Goal: Task Accomplishment & Management: Use online tool/utility

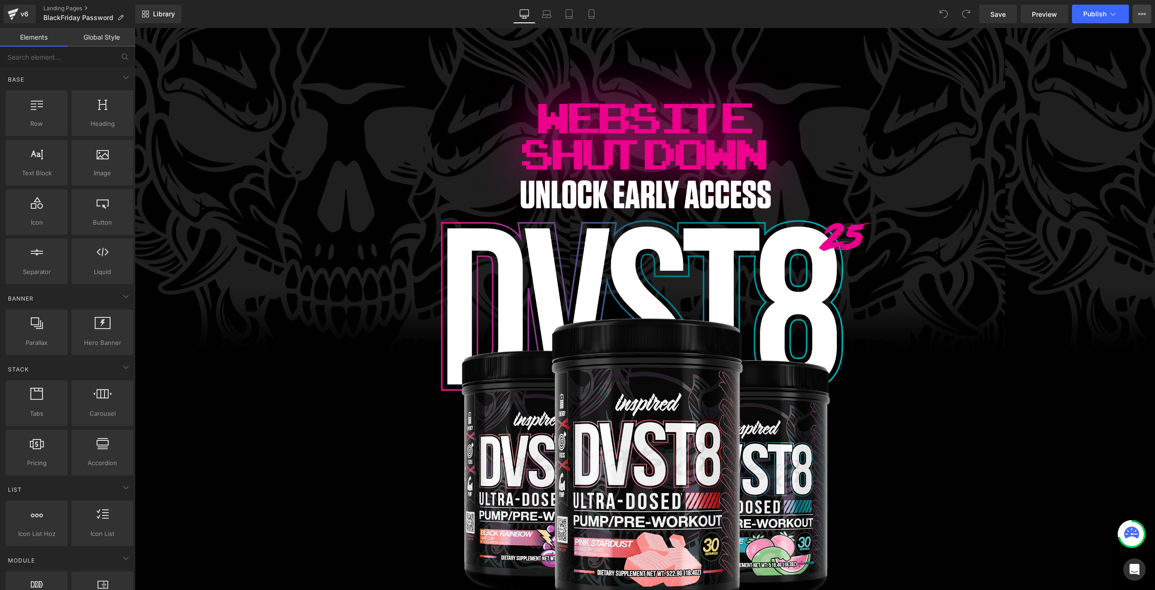
click at [1141, 8] on button "View Live Page View with current Template Save Template to Library Schedule Pub…" at bounding box center [1141, 14] width 19 height 19
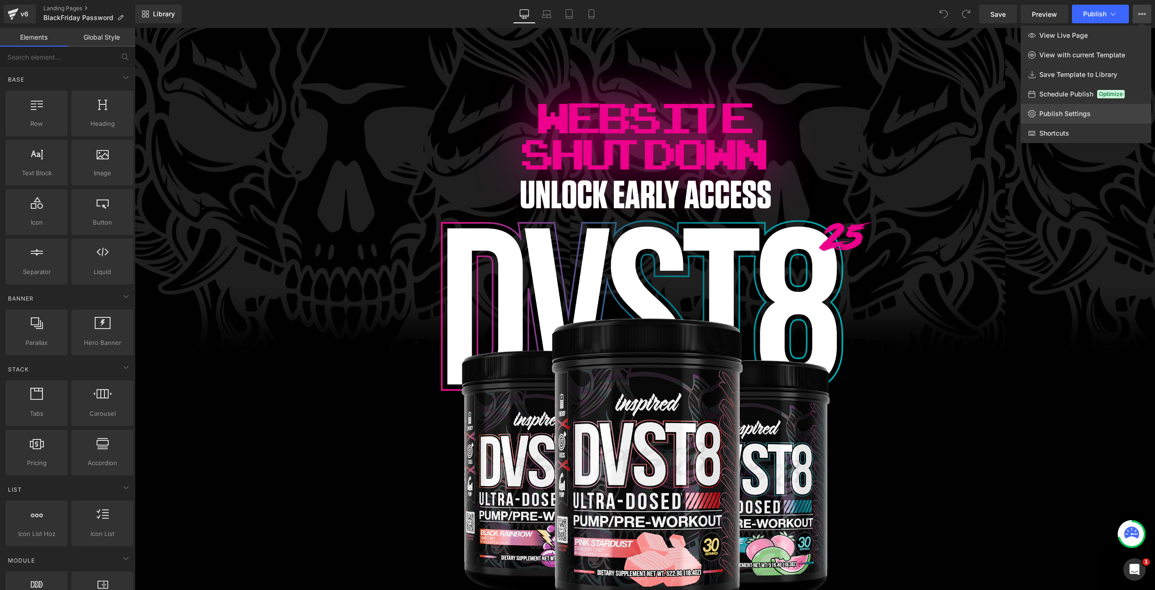
click at [1088, 114] on span "Publish Settings" at bounding box center [1064, 114] width 51 height 8
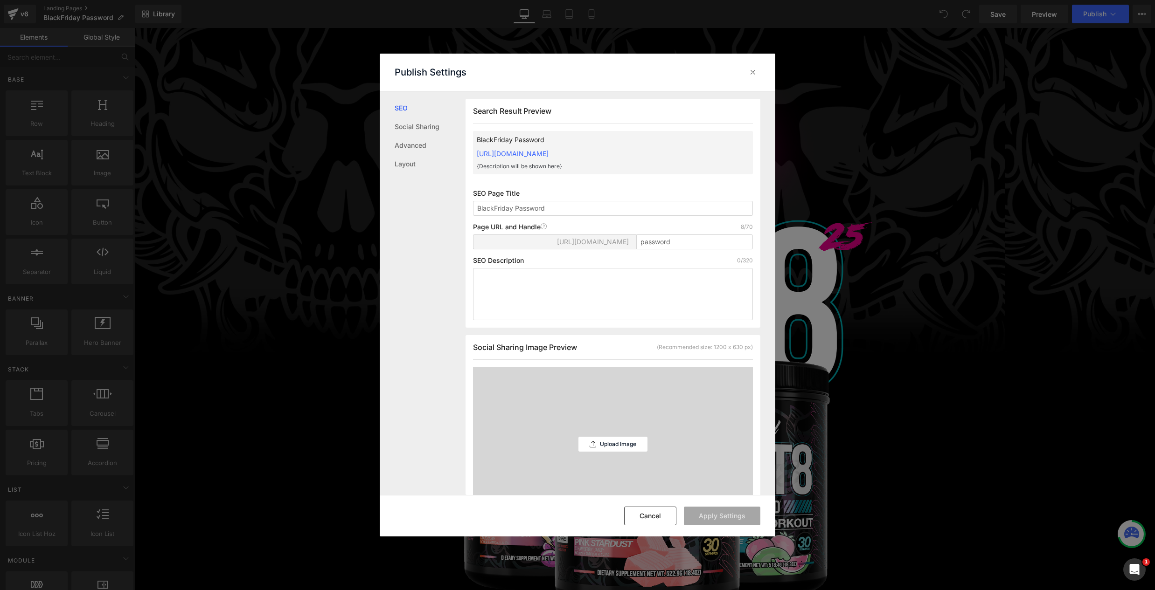
scroll to position [0, 0]
click at [755, 74] on icon at bounding box center [752, 72] width 9 height 9
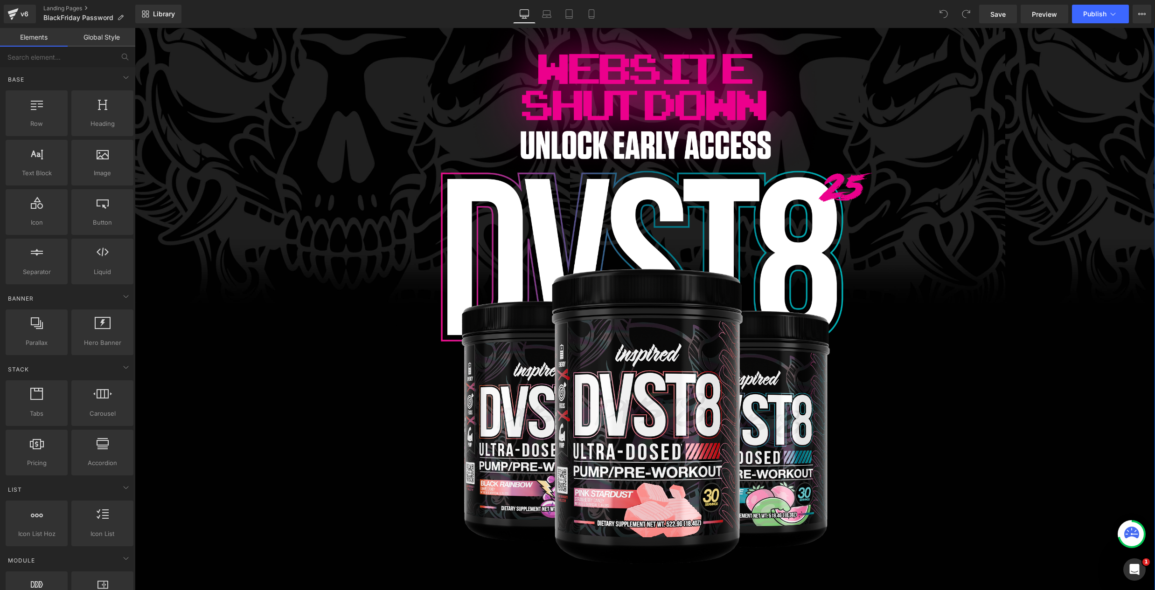
scroll to position [0, 0]
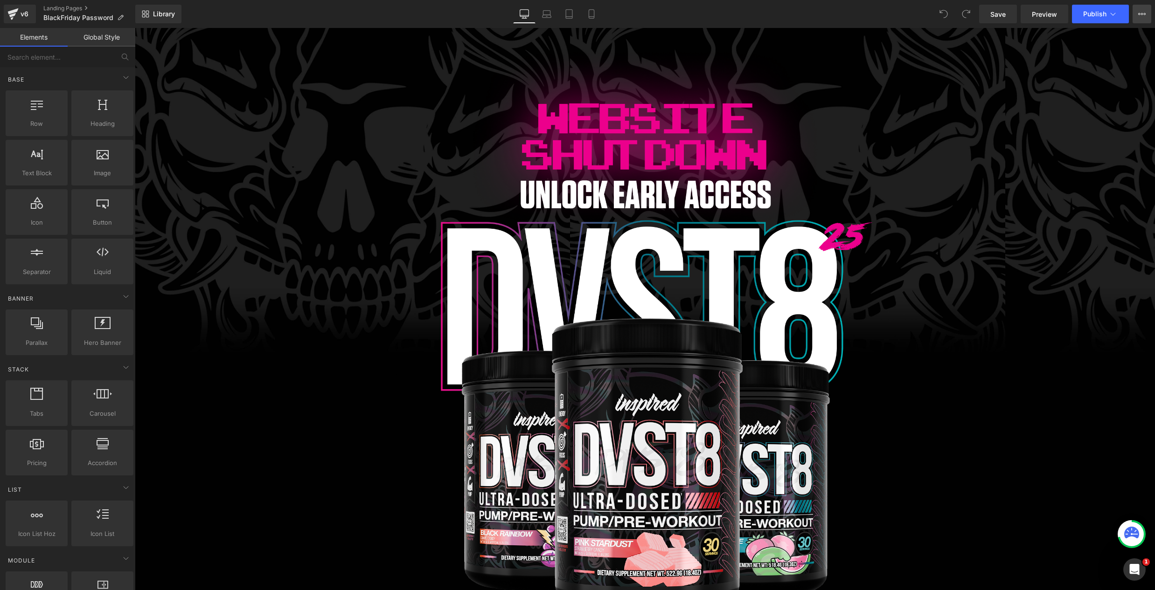
click at [1143, 18] on button "View Live Page View with current Template Save Template to Library Schedule Pub…" at bounding box center [1141, 14] width 19 height 19
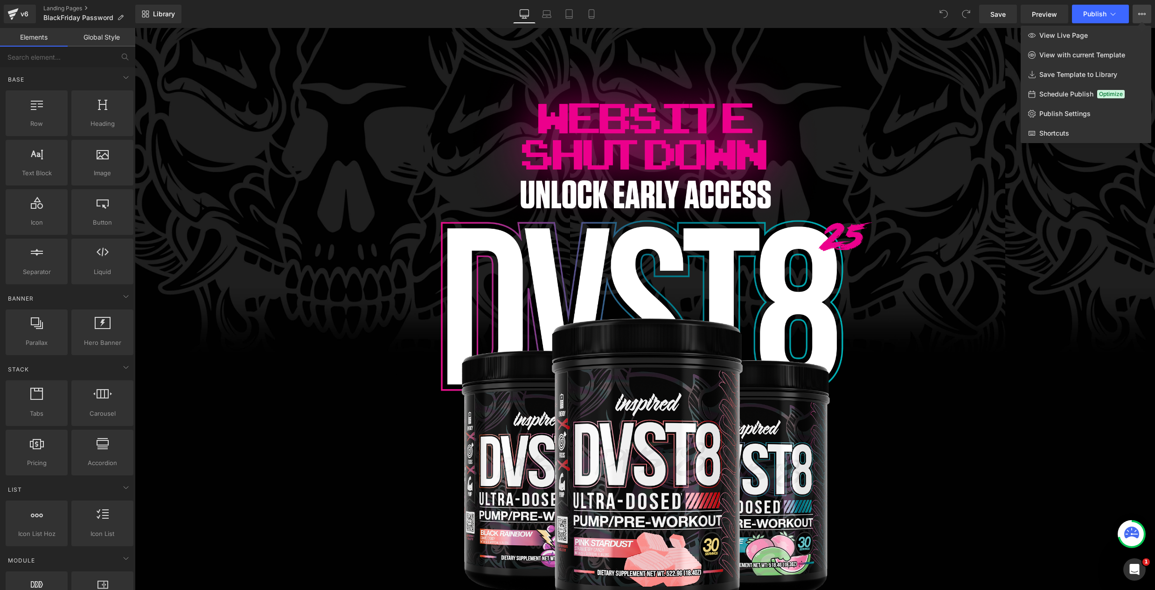
click at [886, 391] on div at bounding box center [645, 309] width 1020 height 562
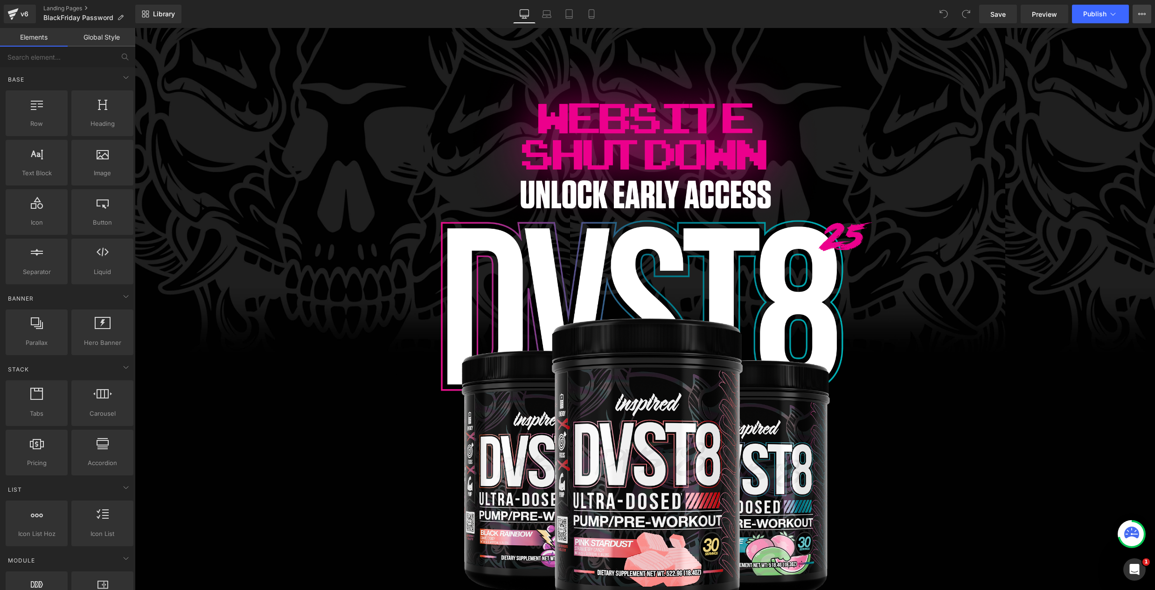
click at [1140, 11] on icon at bounding box center [1141, 13] width 7 height 7
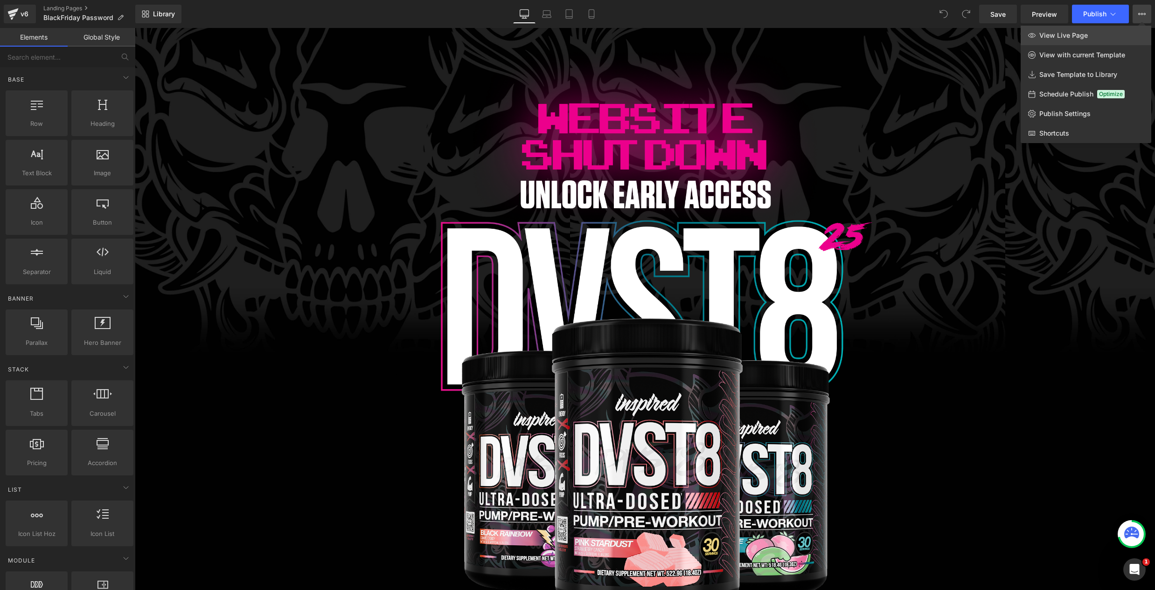
click at [1087, 37] on link "View Live Page" at bounding box center [1085, 36] width 131 height 20
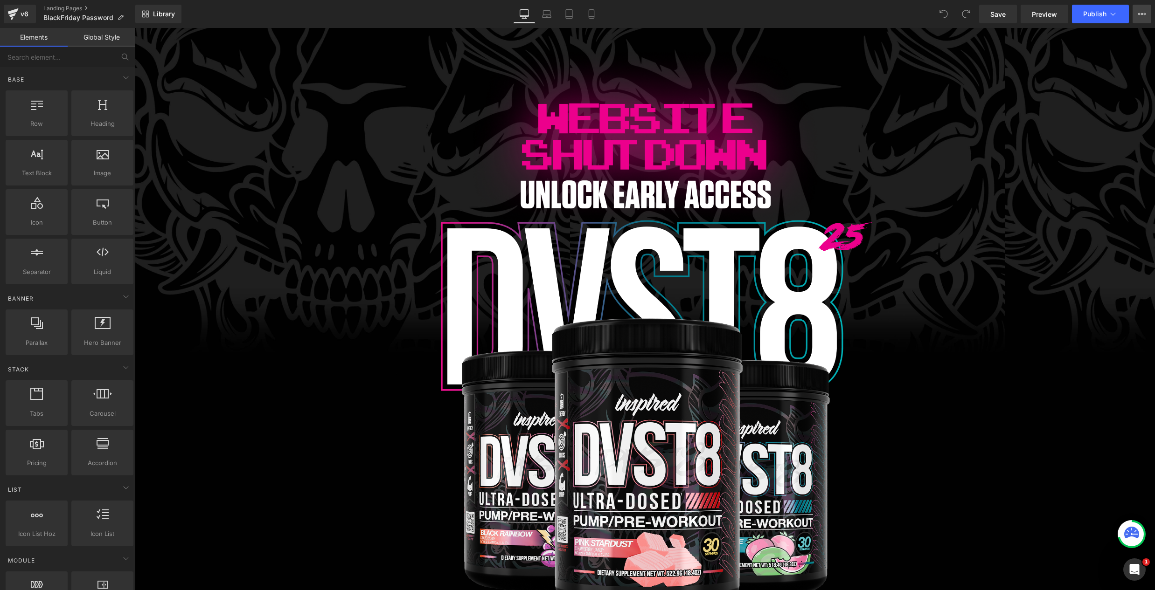
click at [1144, 17] on icon at bounding box center [1141, 13] width 7 height 7
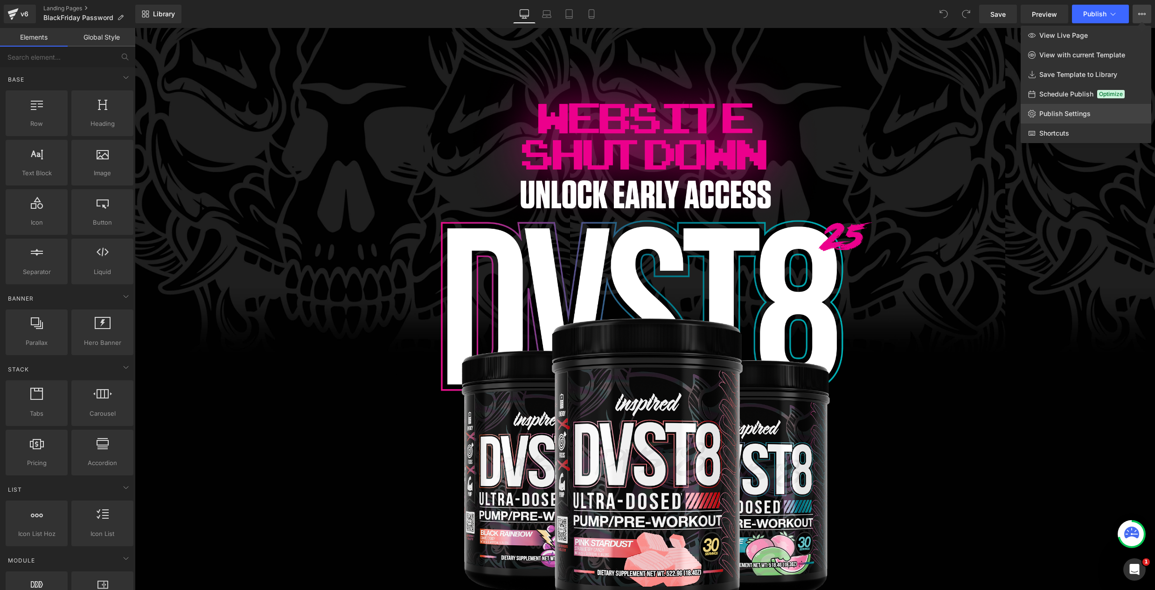
click at [1069, 118] on span "Publish Settings" at bounding box center [1064, 114] width 51 height 8
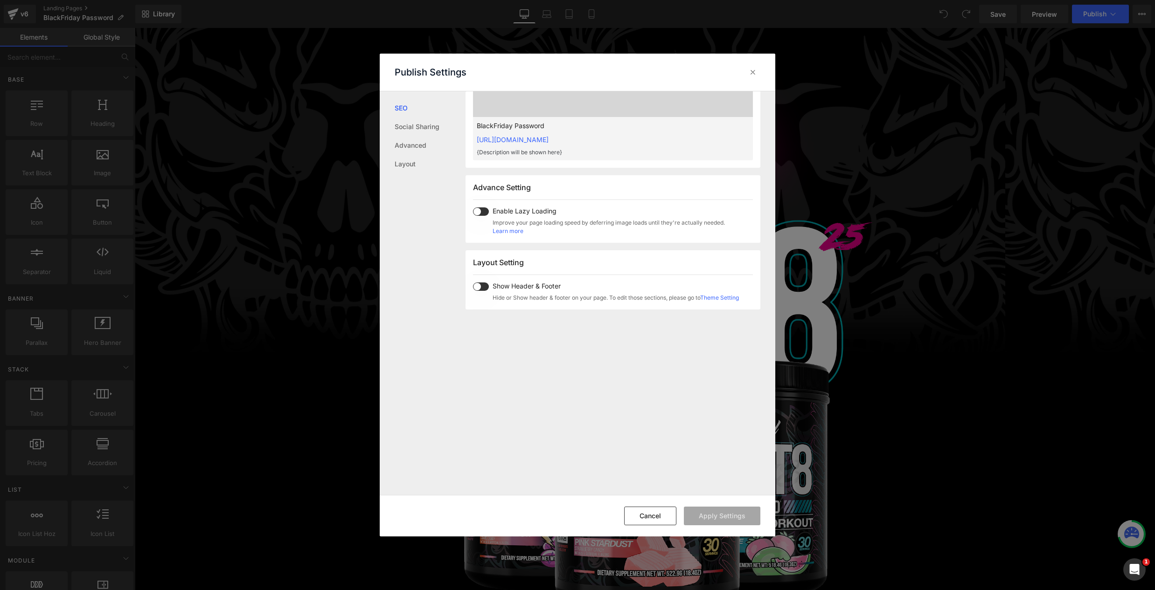
scroll to position [550, 0]
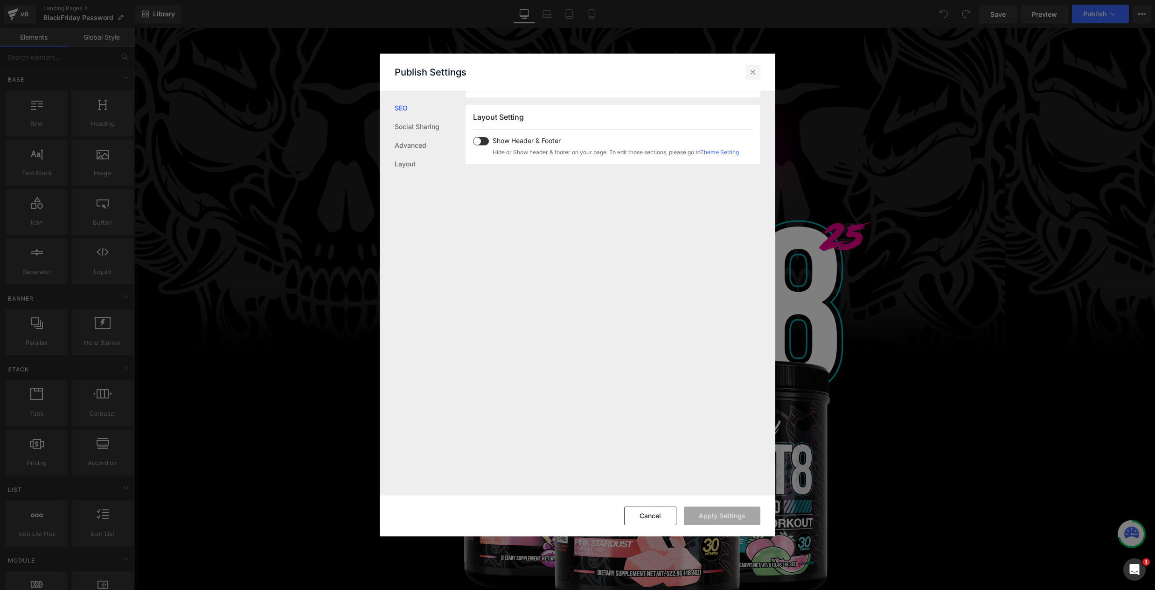
click at [753, 73] on icon at bounding box center [752, 72] width 9 height 9
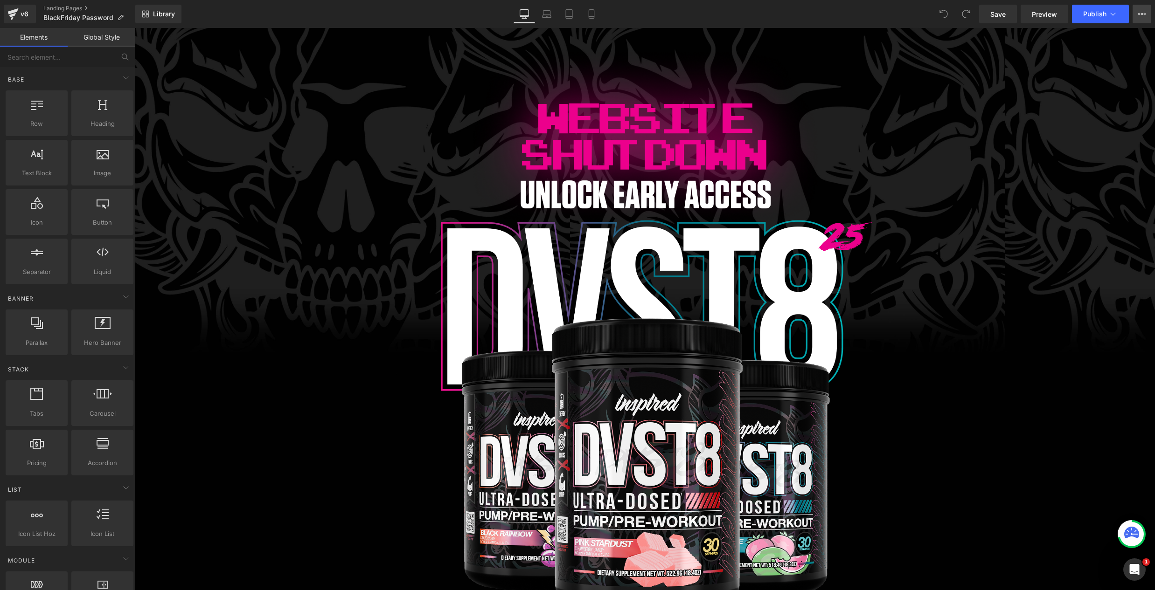
click at [1145, 14] on button "View Live Page View with current Template Save Template to Library Schedule Pub…" at bounding box center [1141, 14] width 19 height 19
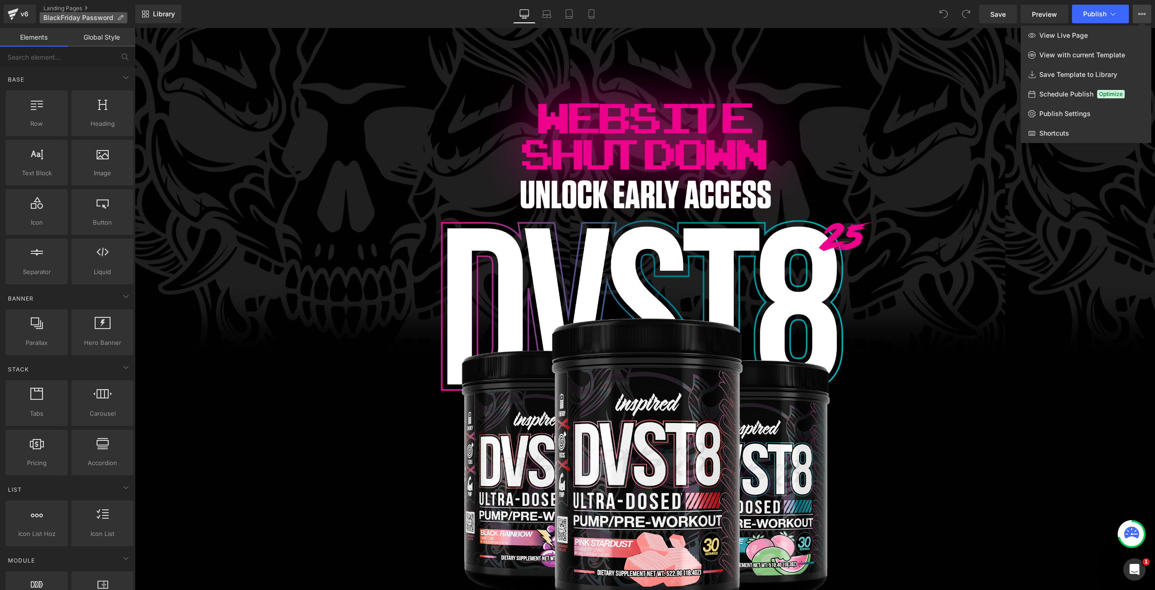
click at [123, 14] on p "BlackFriday Password" at bounding box center [84, 17] width 88 height 11
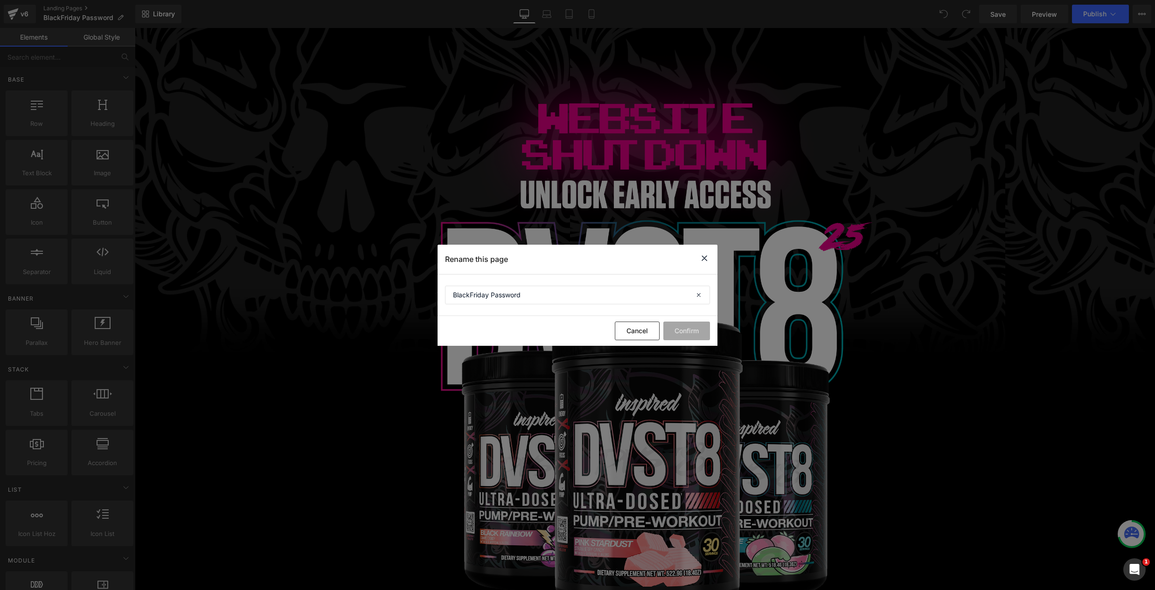
click at [704, 262] on icon at bounding box center [704, 259] width 11 height 12
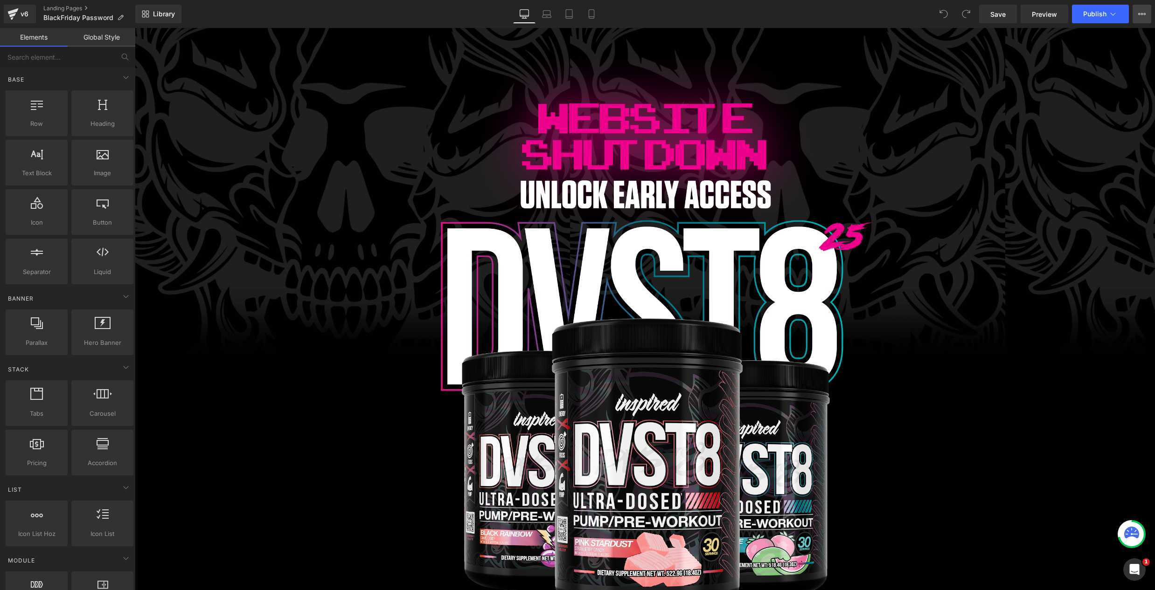
click at [1138, 10] on icon at bounding box center [1141, 13] width 7 height 7
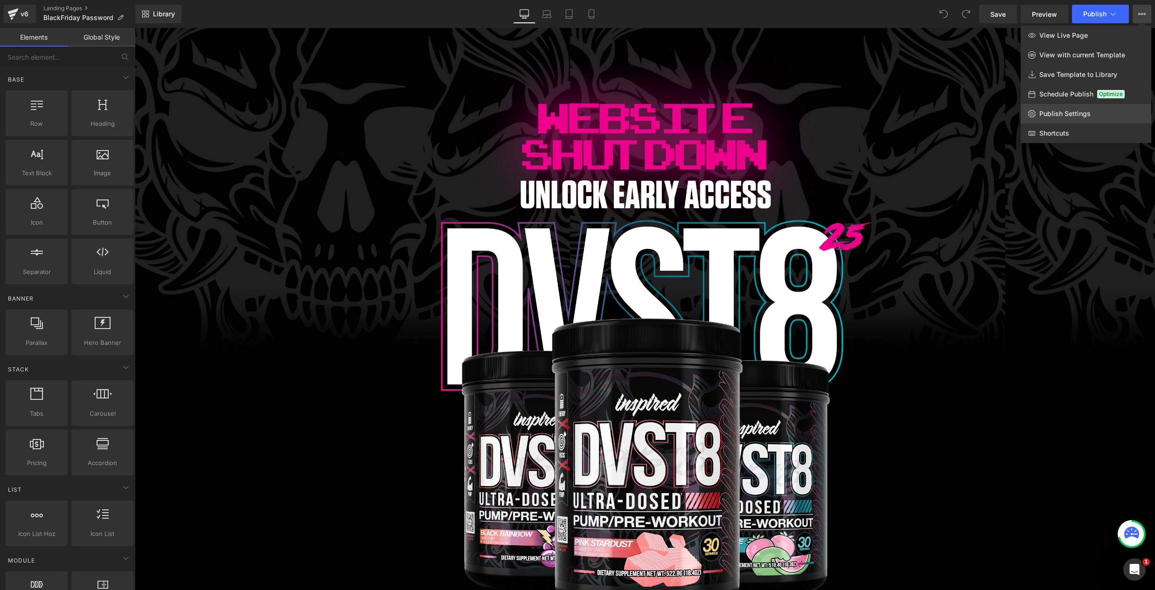
click at [1068, 116] on span "Publish Settings" at bounding box center [1064, 114] width 51 height 8
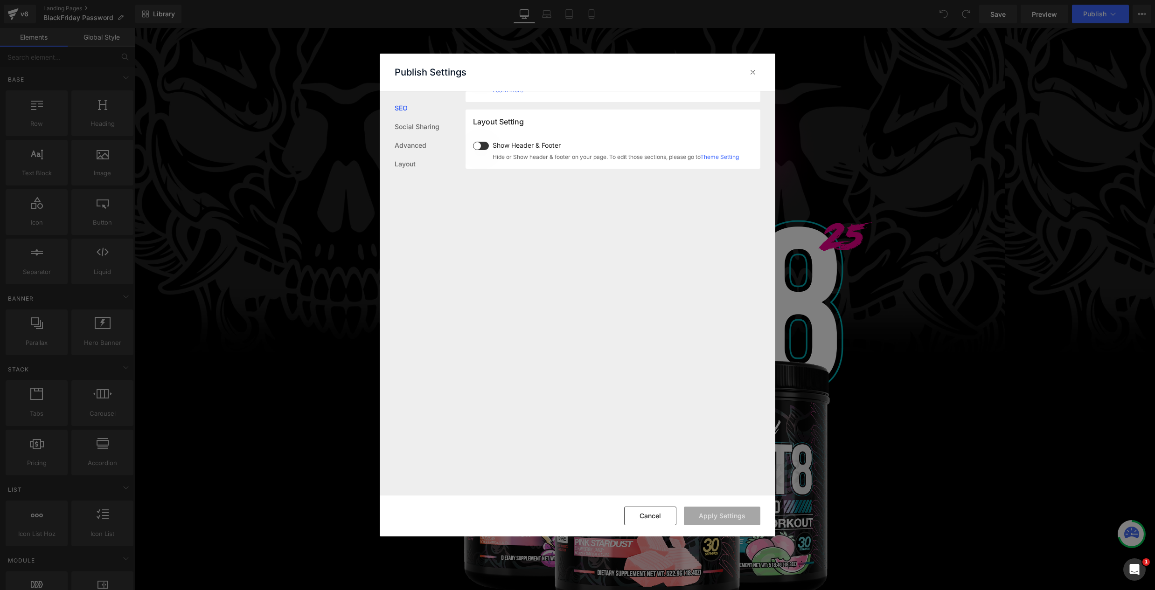
scroll to position [556, 0]
drag, startPoint x: 755, startPoint y: 72, endPoint x: 619, endPoint y: 44, distance: 138.6
click at [755, 72] on icon at bounding box center [752, 72] width 9 height 9
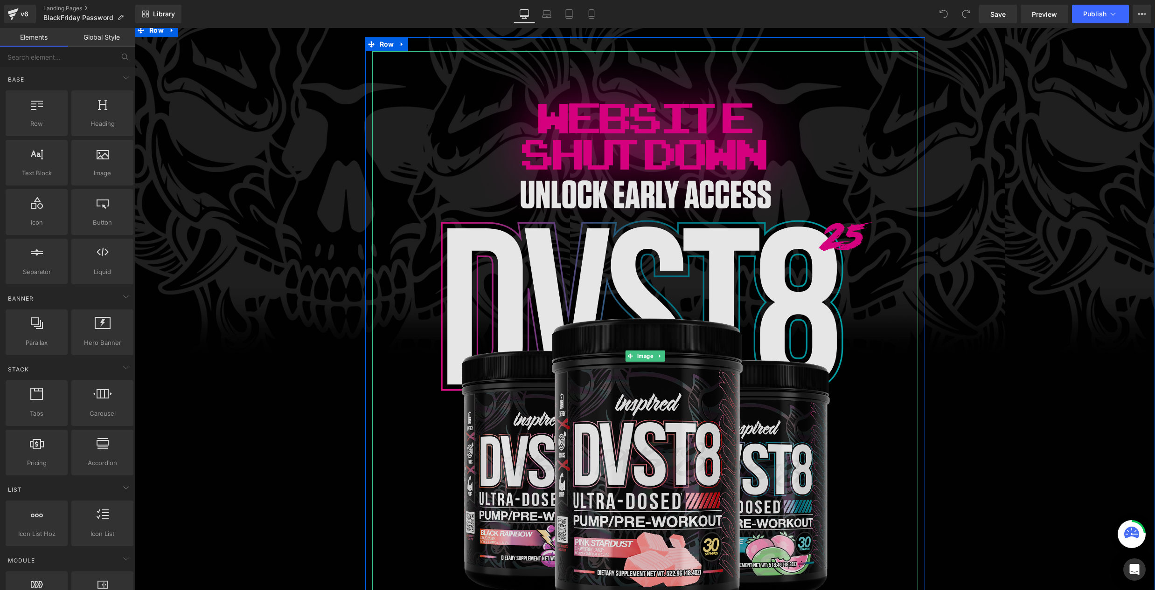
click at [670, 351] on img at bounding box center [645, 356] width 546 height 610
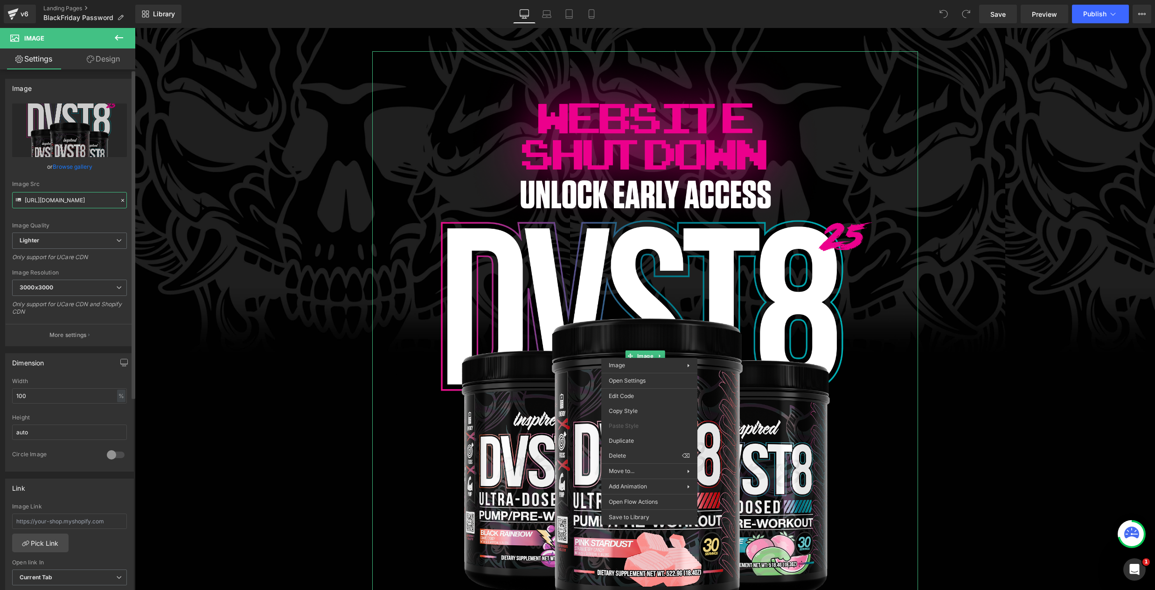
click at [83, 196] on input "[URL][DOMAIN_NAME]" at bounding box center [69, 200] width 115 height 16
click at [83, 195] on input "[URL][DOMAIN_NAME]" at bounding box center [69, 200] width 115 height 16
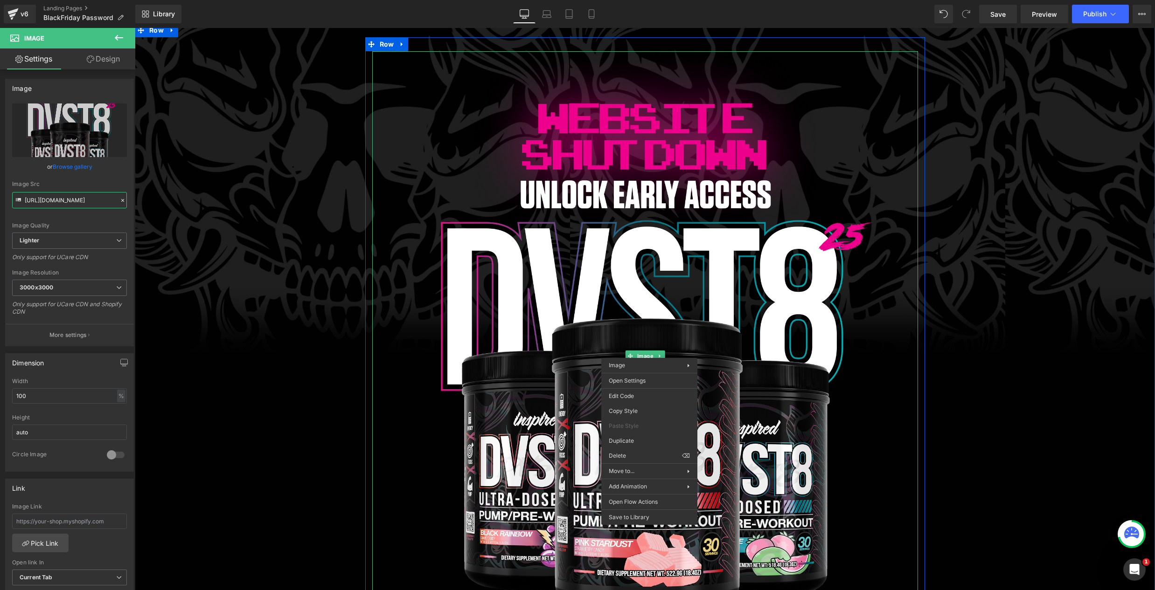
scroll to position [395, 0]
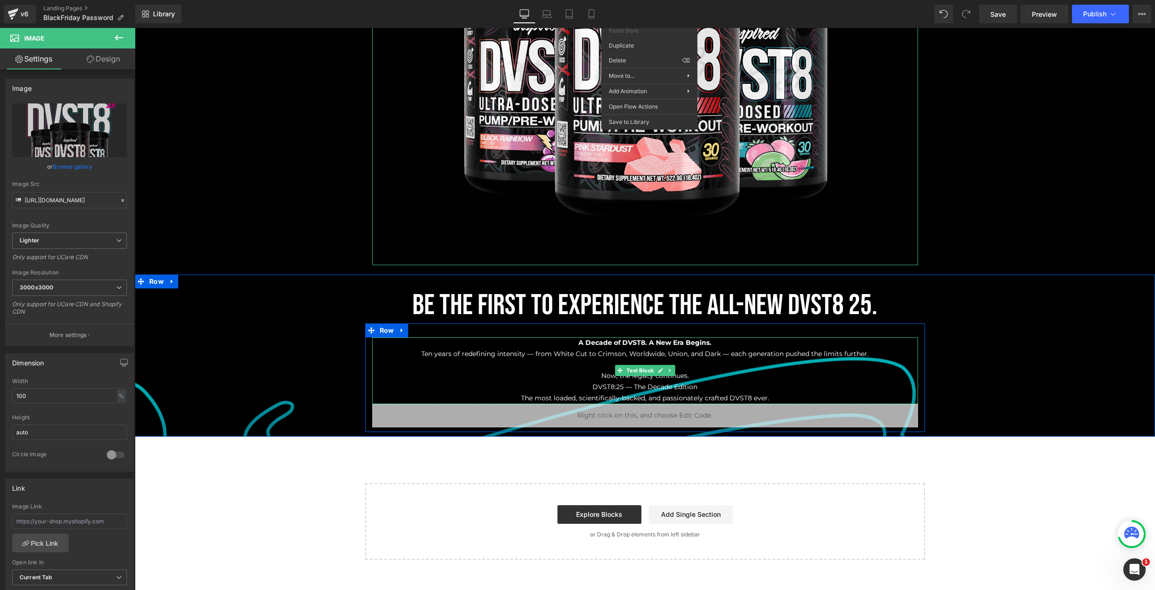
click at [581, 351] on p "Ten years of redefining intensity — from White Cut to Crimson, Worldwide, Union…" at bounding box center [645, 354] width 546 height 11
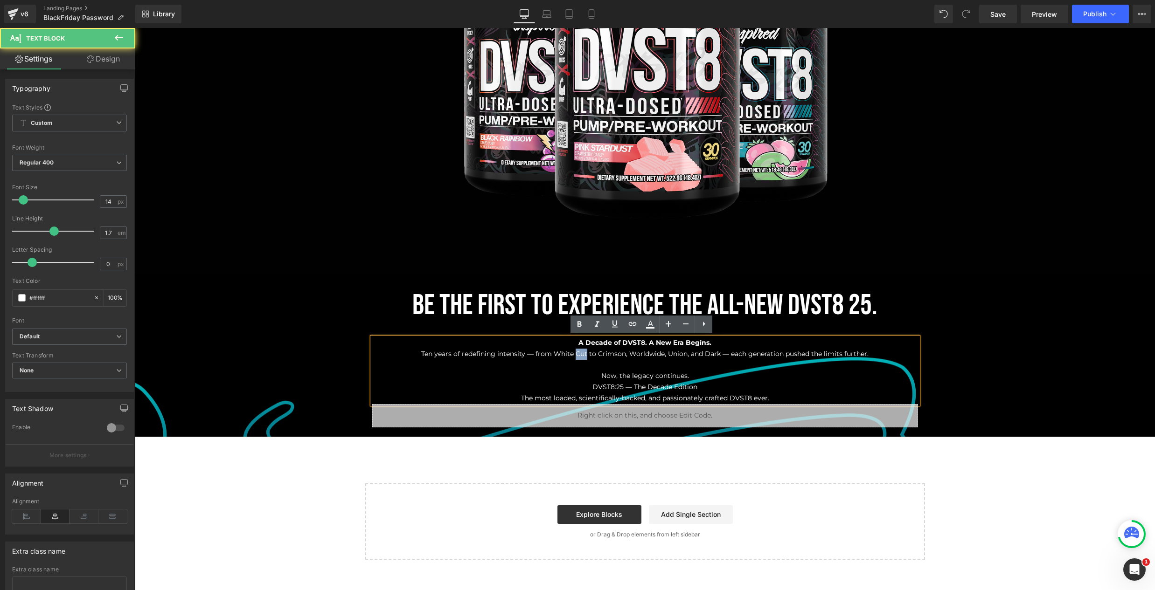
click at [581, 351] on p "Ten years of redefining intensity — from White Cut to Crimson, Worldwide, Union…" at bounding box center [645, 354] width 546 height 11
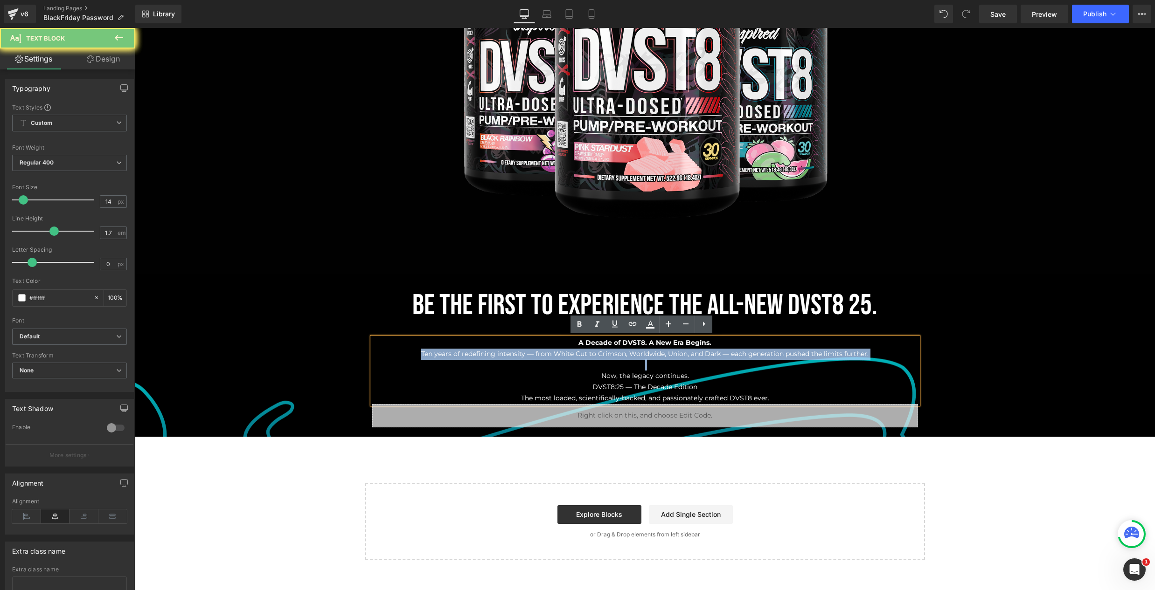
click at [581, 351] on p "Ten years of redefining intensity — from White Cut to Crimson, Worldwide, Union…" at bounding box center [645, 354] width 546 height 11
drag, startPoint x: 583, startPoint y: 351, endPoint x: 576, endPoint y: 348, distance: 7.5
click at [582, 351] on p "Ten years of redefining intensity — from White Cut to Crimson, Worldwide, Union…" at bounding box center [645, 354] width 546 height 11
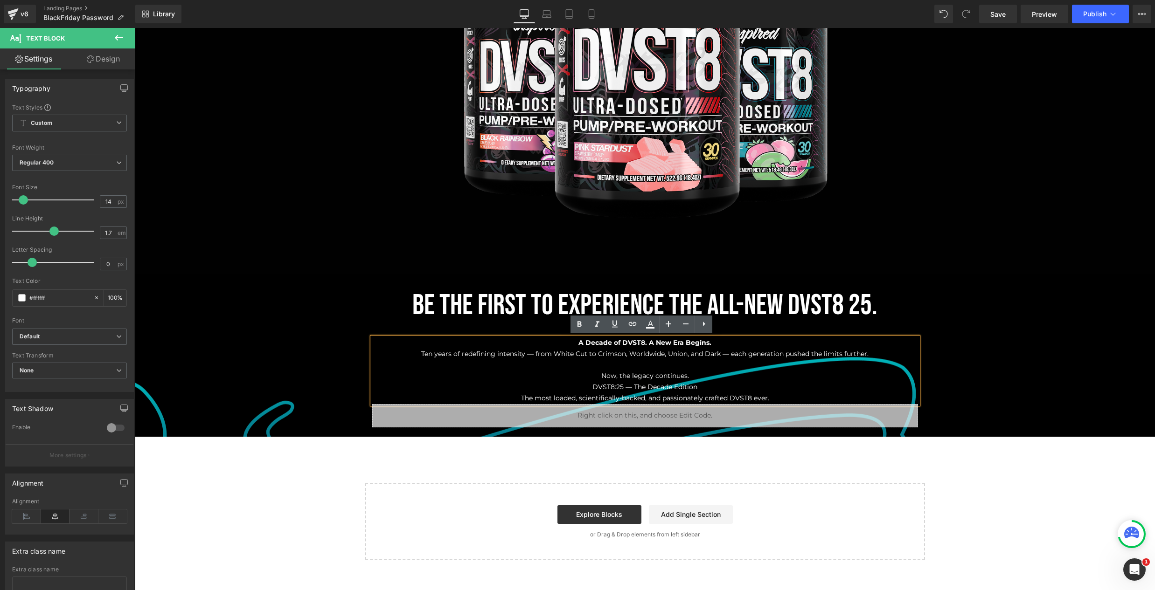
click at [573, 339] on p "A Decade of DVST8. A New Era Begins." at bounding box center [645, 343] width 546 height 11
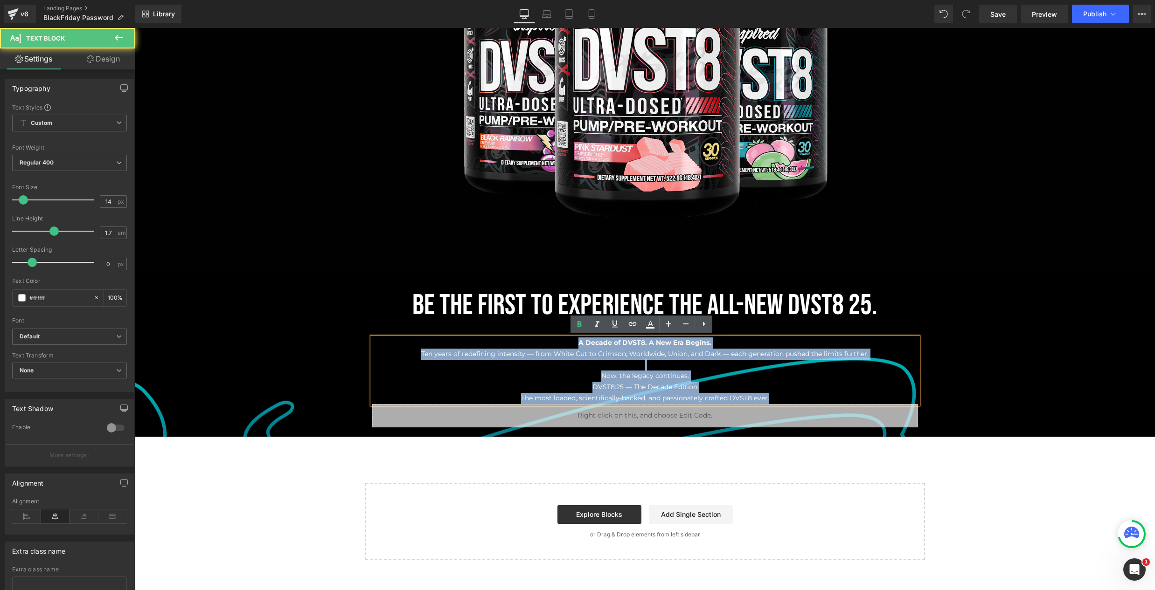
drag, startPoint x: 572, startPoint y: 344, endPoint x: 772, endPoint y: 396, distance: 206.9
click at [773, 398] on div "A Decade of DVST8. A New Era Begins. Ten years of redefining intensity — from W…" at bounding box center [645, 371] width 546 height 67
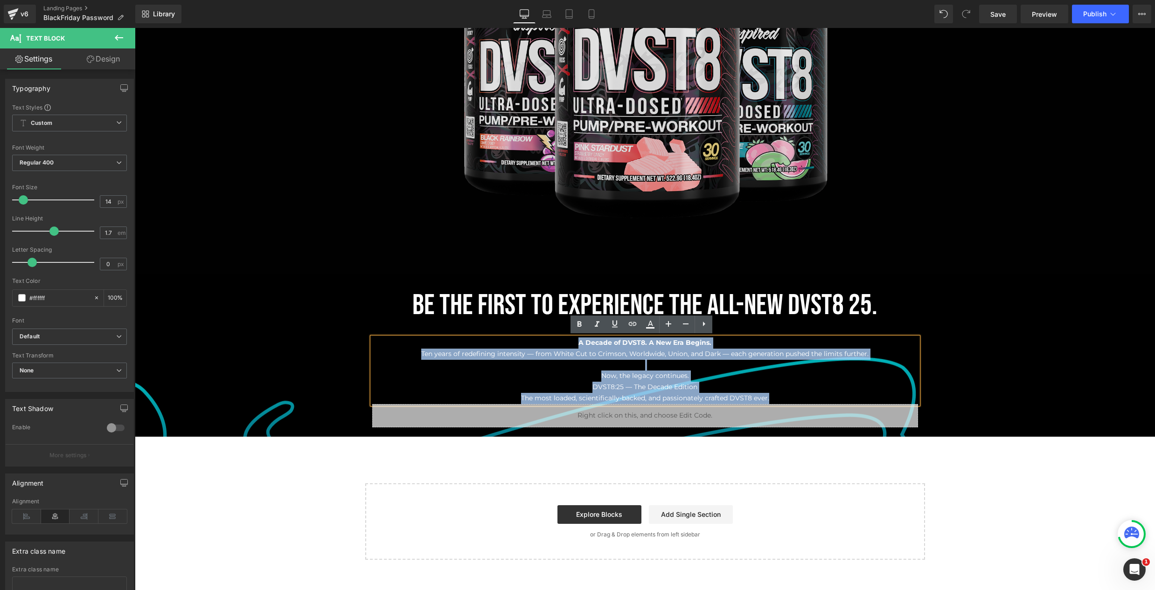
copy div "A Decade of DVST8. A New Era Begins. Ten years of redefining intensity — from W…"
